Goal: Download file/media

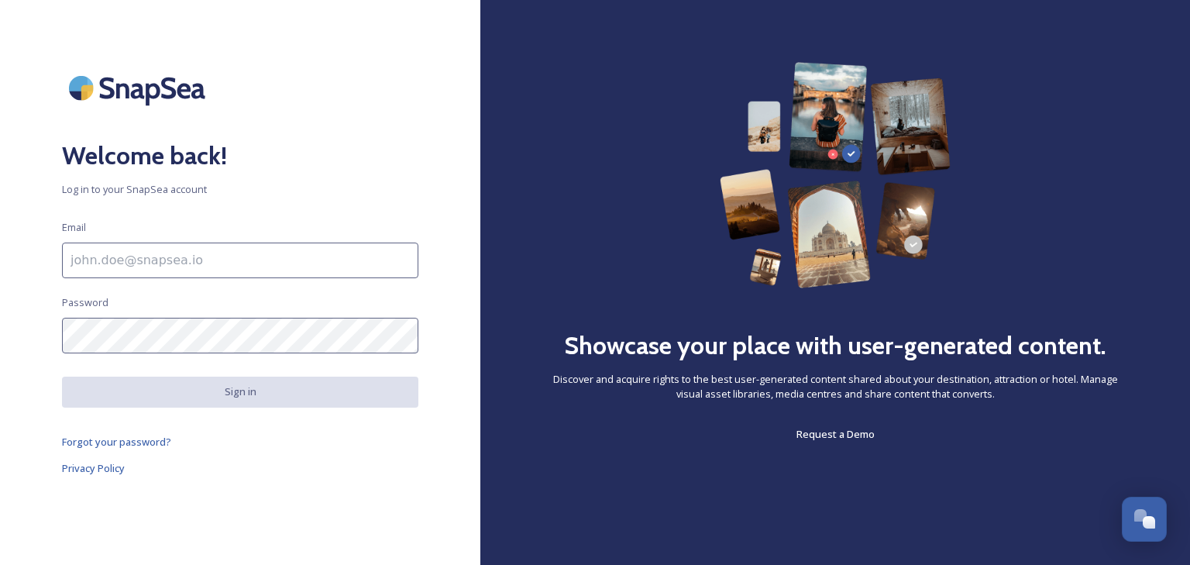
type input "[EMAIL_ADDRESS][DOMAIN_NAME]"
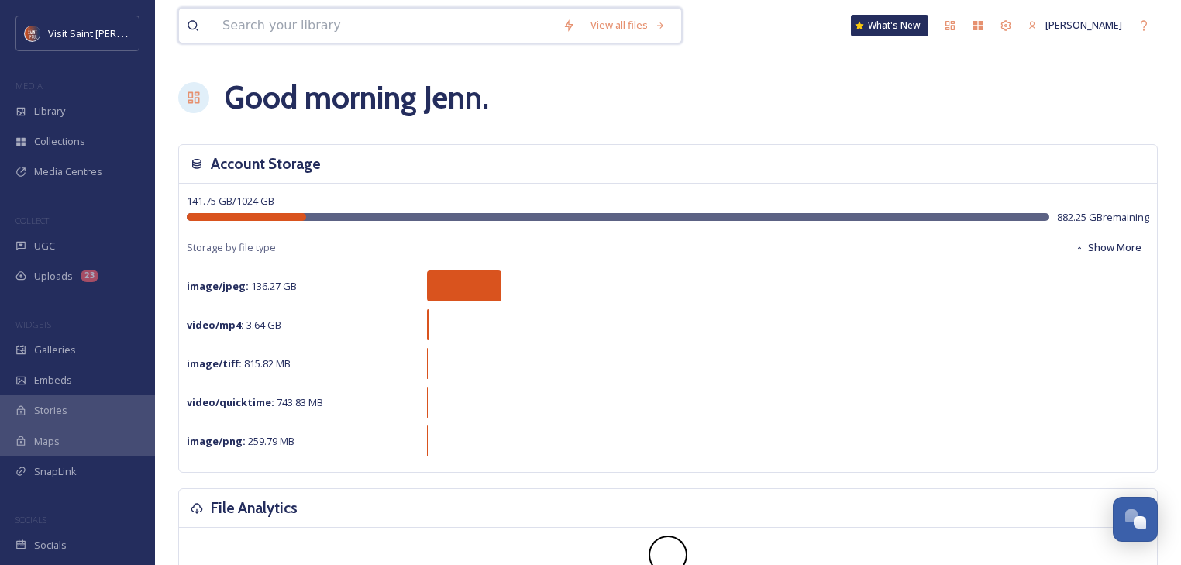
click at [296, 33] on input at bounding box center [385, 26] width 340 height 34
type input "yacht club"
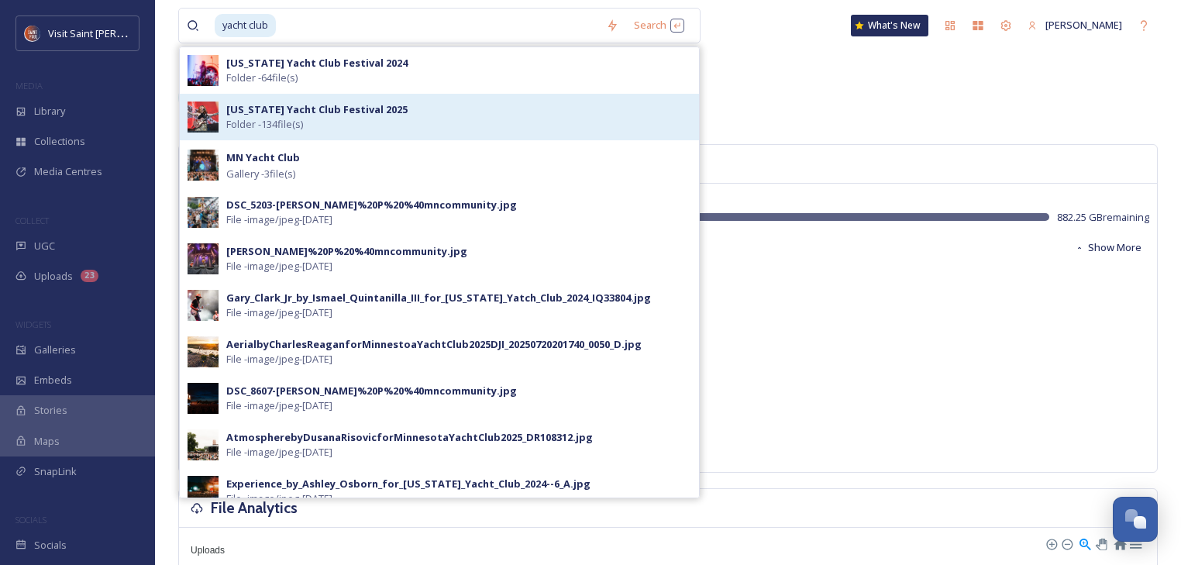
click at [288, 105] on strong "[US_STATE] Yacht Club Festival 2025" at bounding box center [316, 109] width 181 height 14
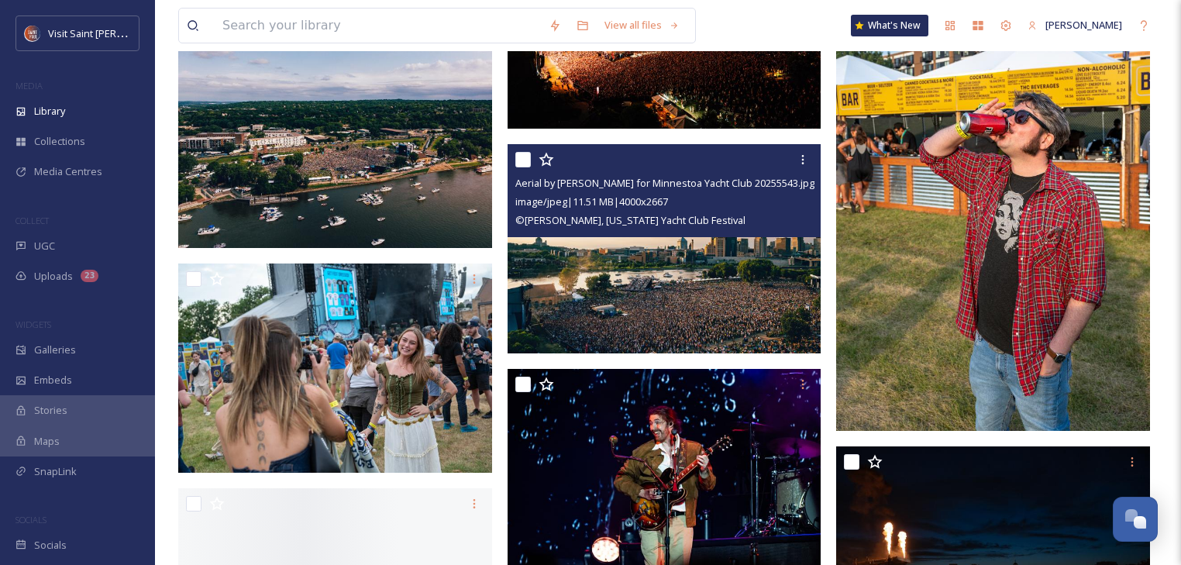
scroll to position [12587, 0]
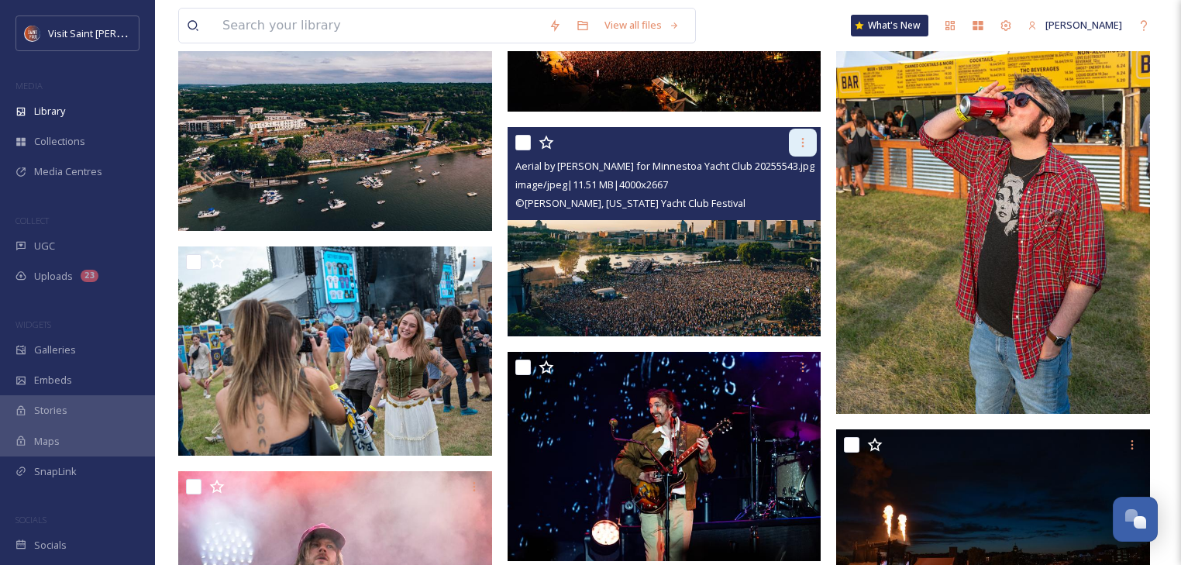
click at [800, 146] on icon at bounding box center [803, 142] width 12 height 12
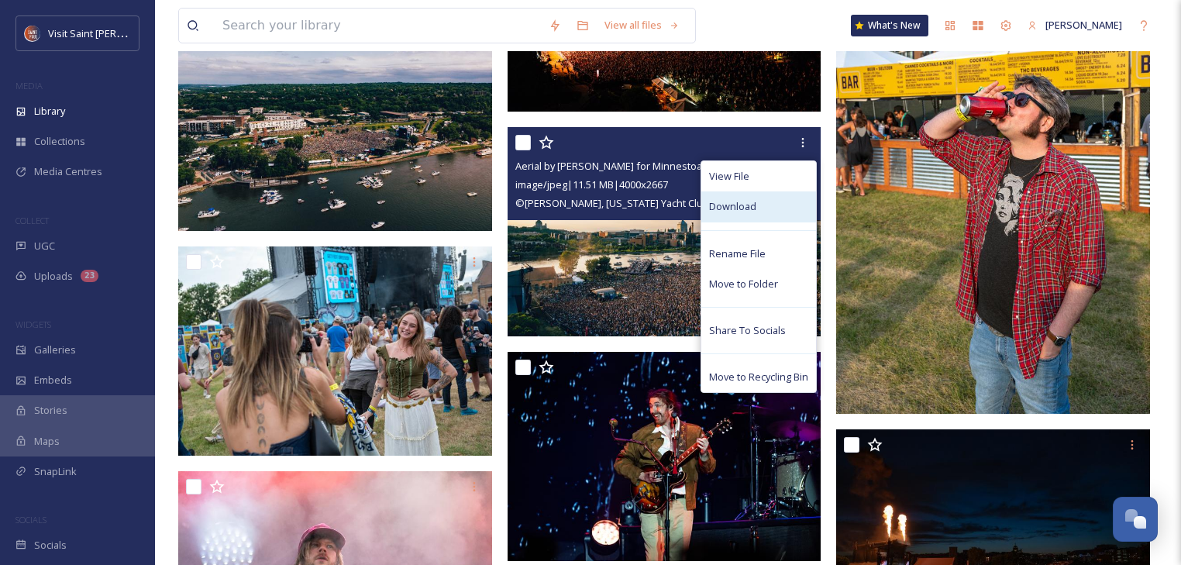
click at [762, 205] on div "Download" at bounding box center [758, 206] width 115 height 30
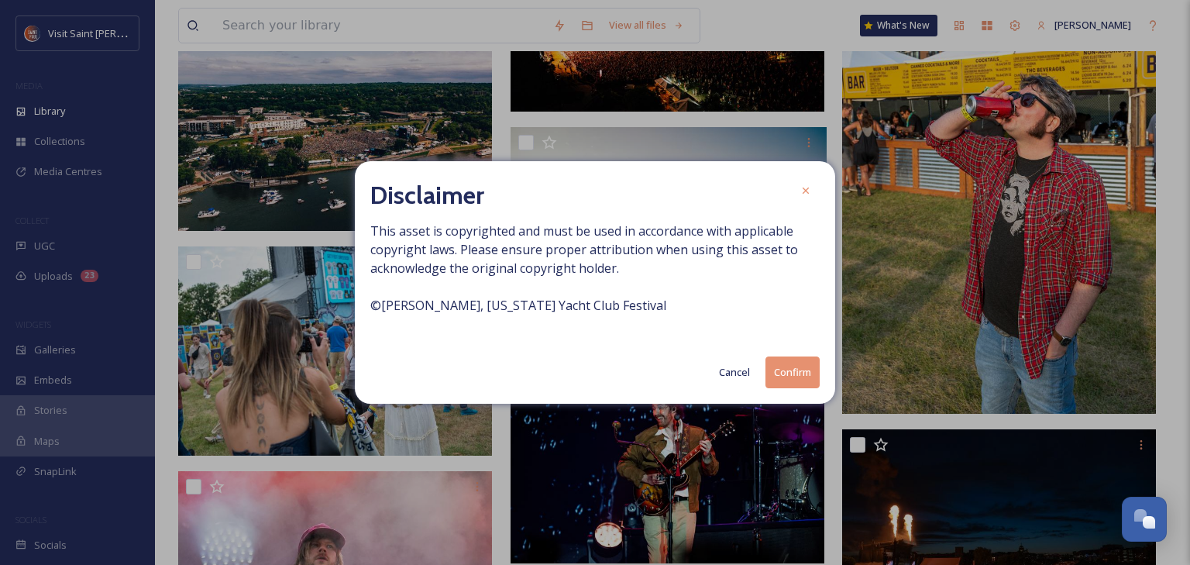
click at [782, 377] on button "Confirm" at bounding box center [793, 373] width 54 height 32
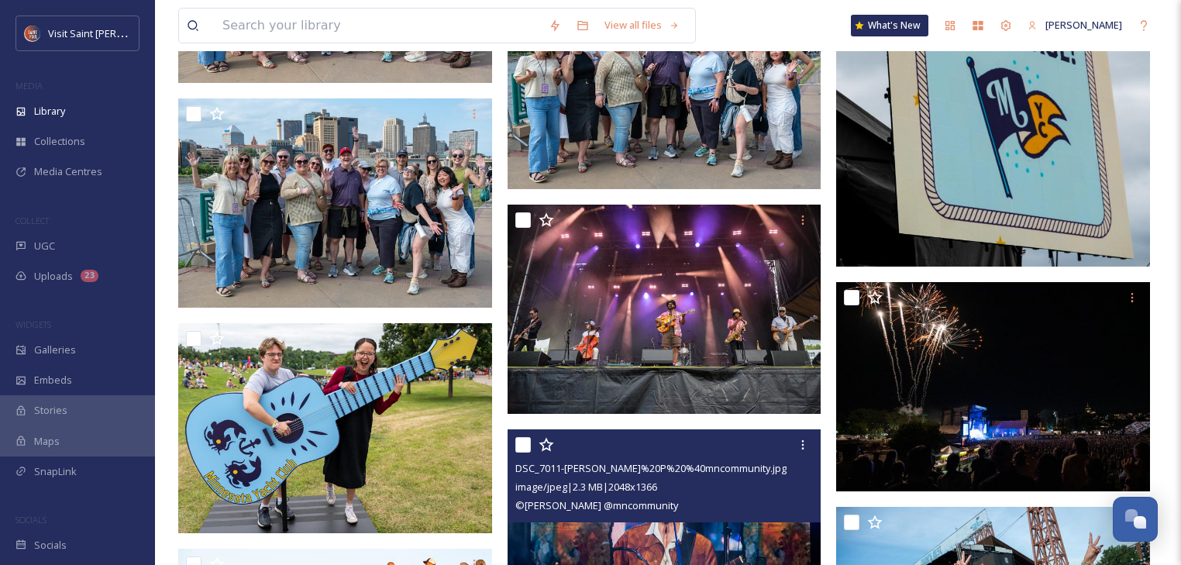
scroll to position [14782, 0]
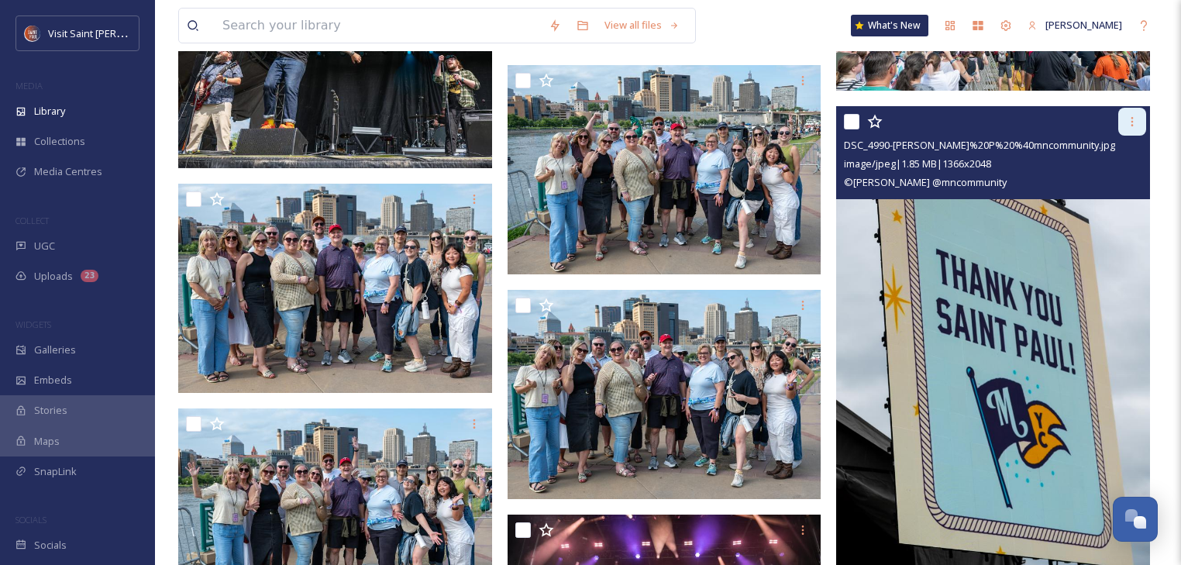
click at [1128, 121] on icon at bounding box center [1132, 121] width 12 height 12
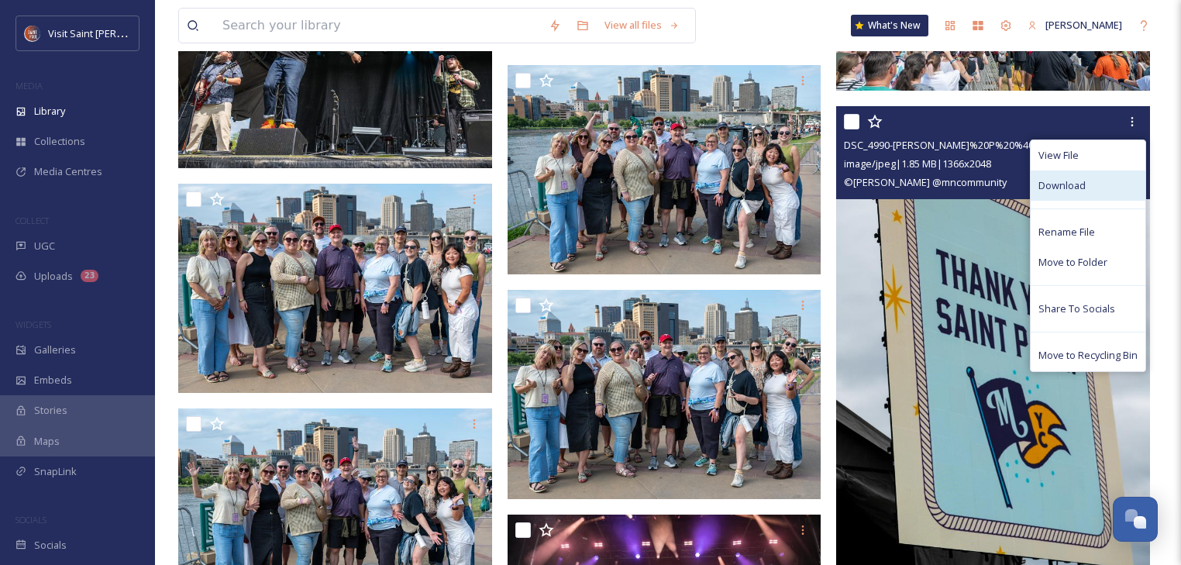
click at [1091, 181] on div "Download" at bounding box center [1088, 186] width 115 height 30
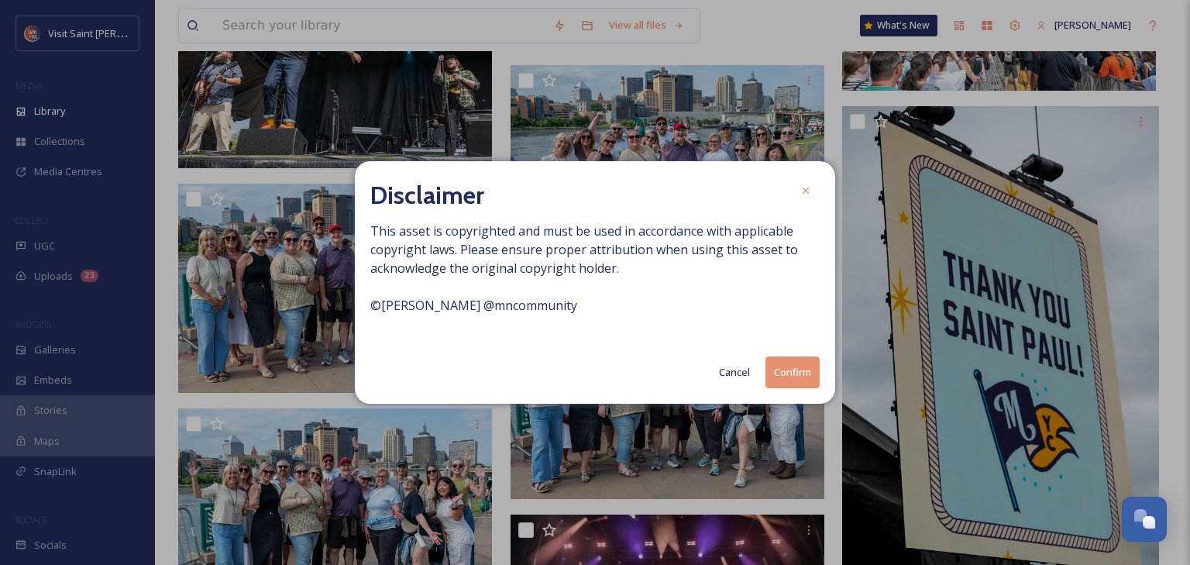
click at [801, 377] on button "Confirm" at bounding box center [793, 373] width 54 height 32
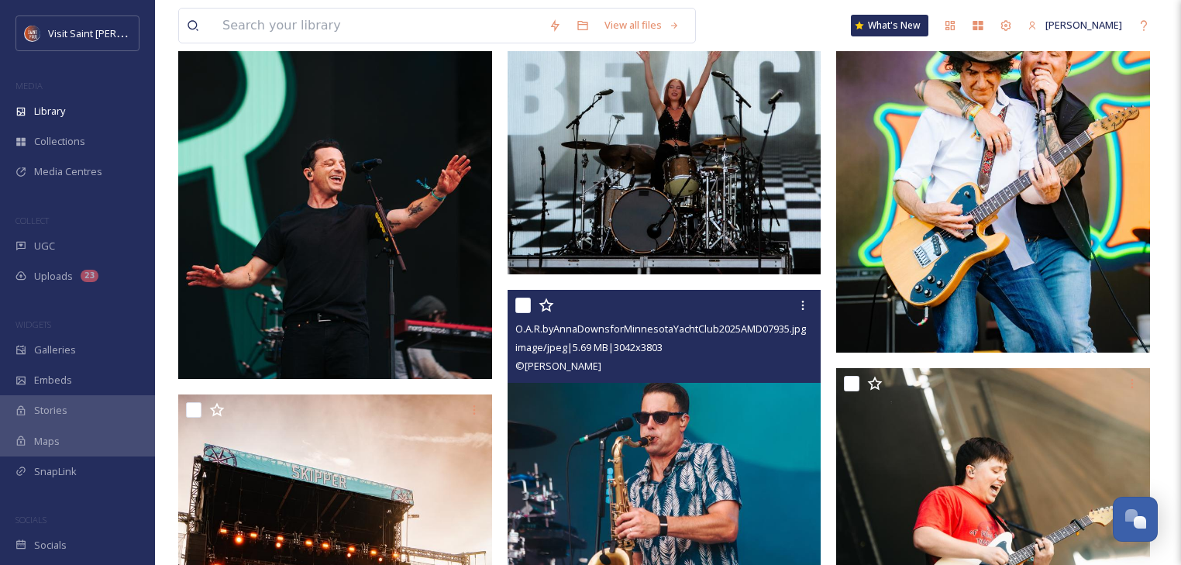
scroll to position [4056, 0]
